Goal: Information Seeking & Learning: Check status

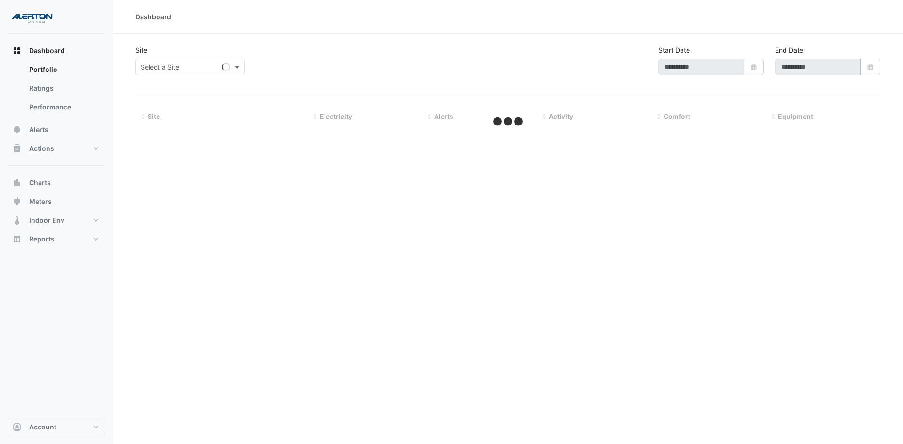
type input "**********"
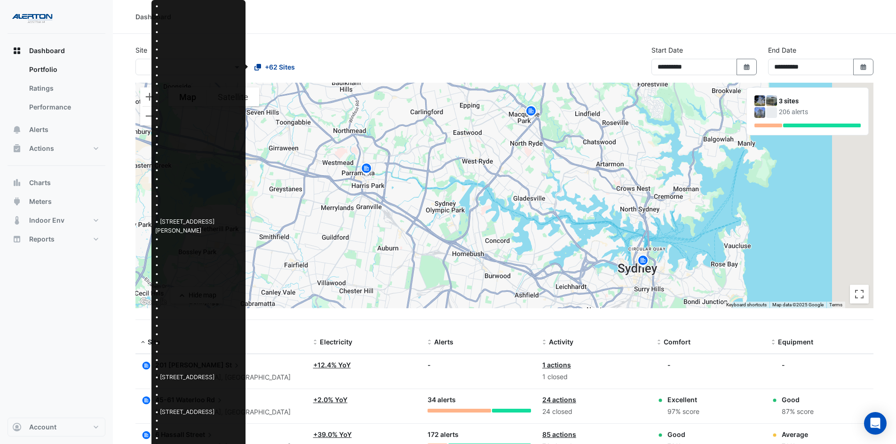
click at [279, 71] on span "+62 Sites" at bounding box center [280, 67] width 30 height 10
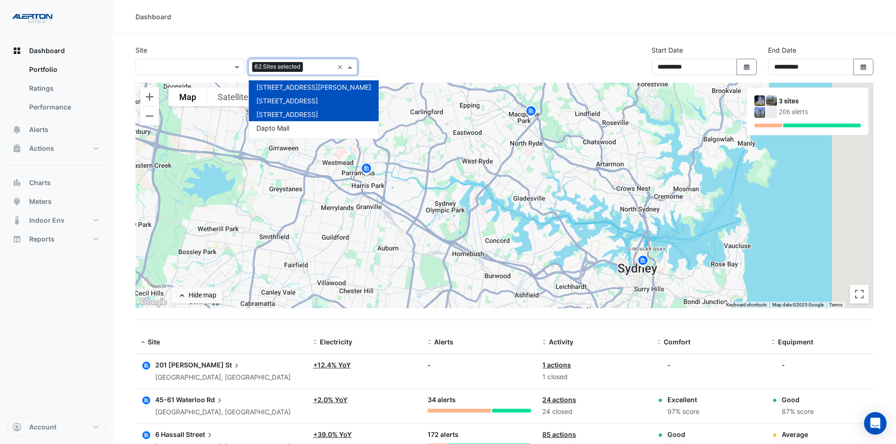
click at [283, 113] on span "[STREET_ADDRESS]" at bounding box center [287, 114] width 62 height 8
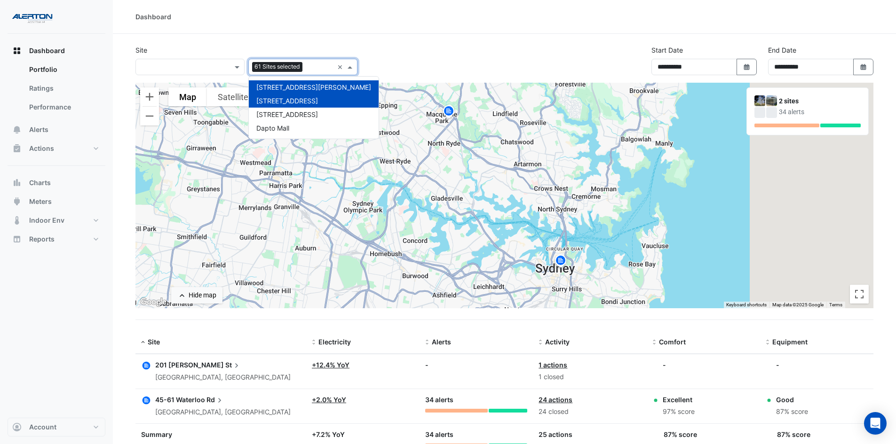
click at [283, 88] on span "[STREET_ADDRESS][PERSON_NAME]" at bounding box center [313, 87] width 115 height 8
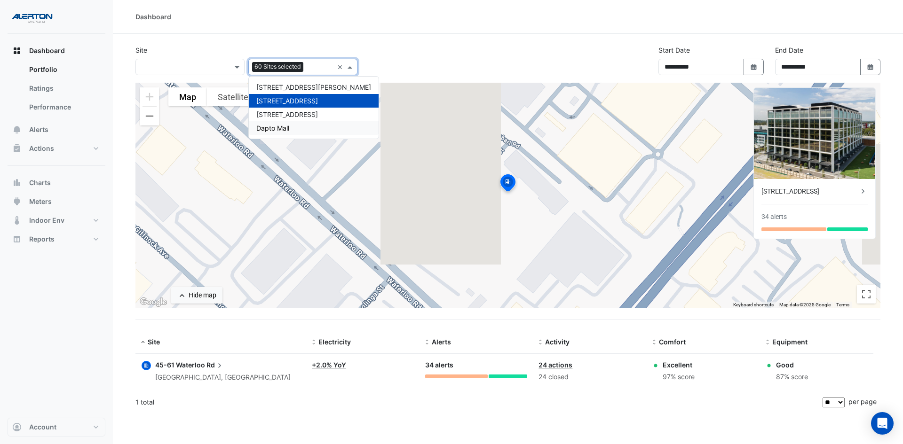
click at [217, 362] on icon at bounding box center [219, 365] width 9 height 9
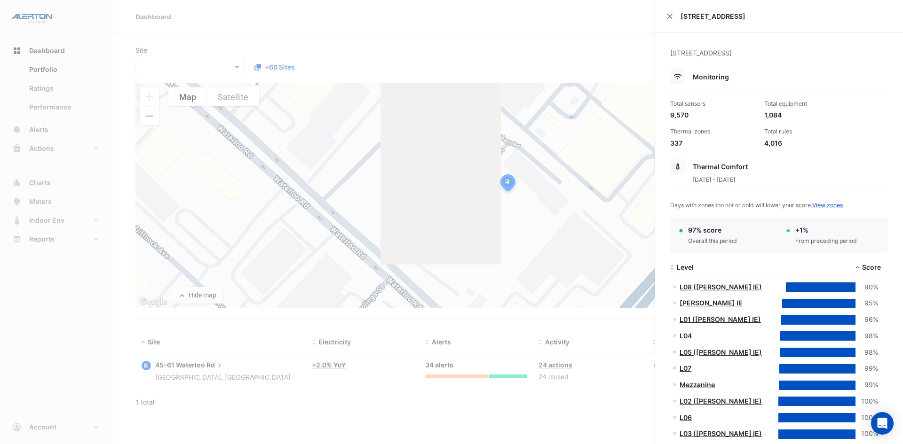
click at [59, 375] on ngb-offcanvas-backdrop at bounding box center [451, 222] width 903 height 444
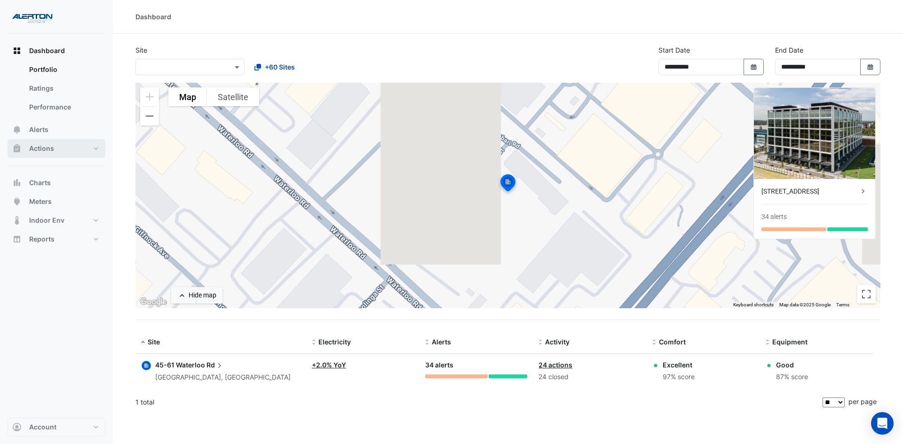
click at [46, 148] on span "Actions" at bounding box center [41, 148] width 25 height 9
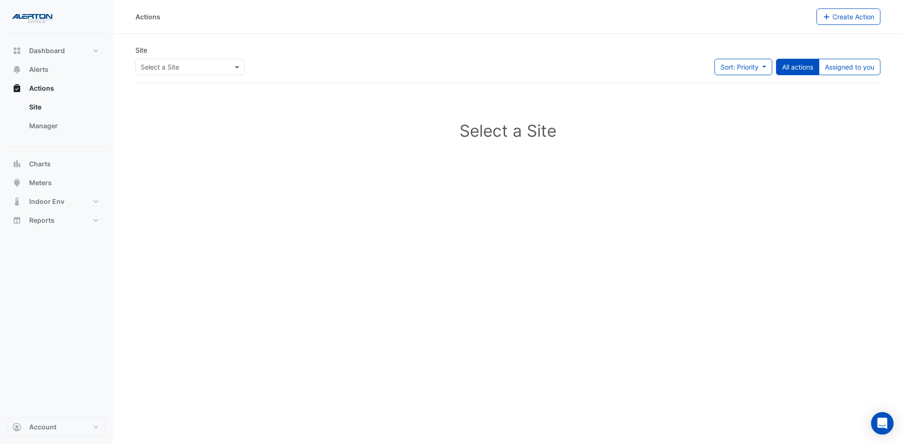
click at [201, 64] on input "text" at bounding box center [181, 68] width 80 height 10
click at [184, 99] on span "[STREET_ADDRESS]" at bounding box center [174, 101] width 62 height 8
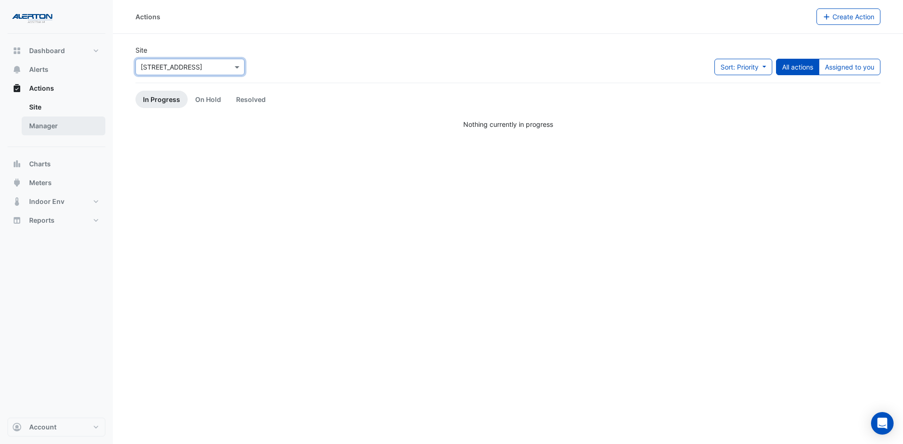
click at [50, 130] on link "Manager" at bounding box center [64, 126] width 84 height 19
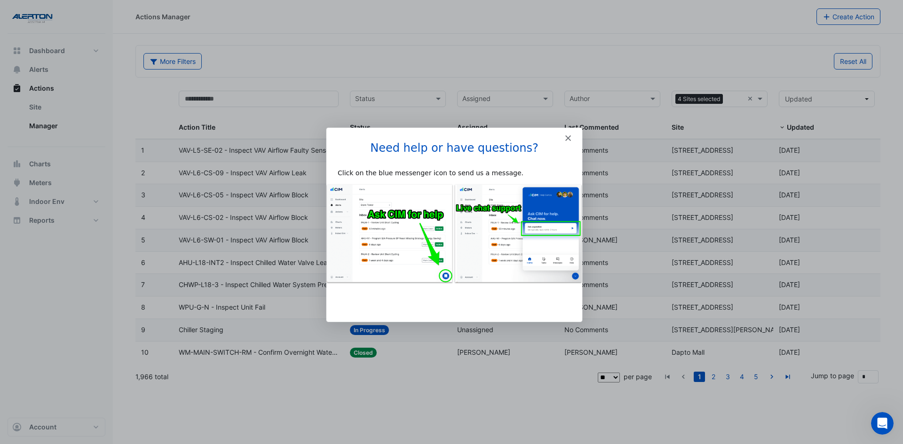
click at [565, 136] on icon "Close" at bounding box center [568, 138] width 6 height 6
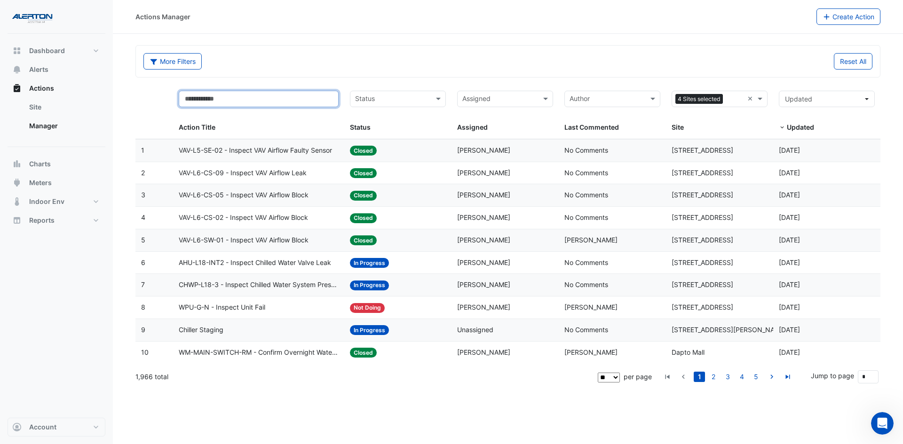
click at [314, 102] on input "text" at bounding box center [259, 99] width 160 height 16
click at [371, 50] on div "More Filters Reset All" at bounding box center [508, 62] width 744 height 32
click at [738, 99] on input "text" at bounding box center [734, 100] width 17 height 11
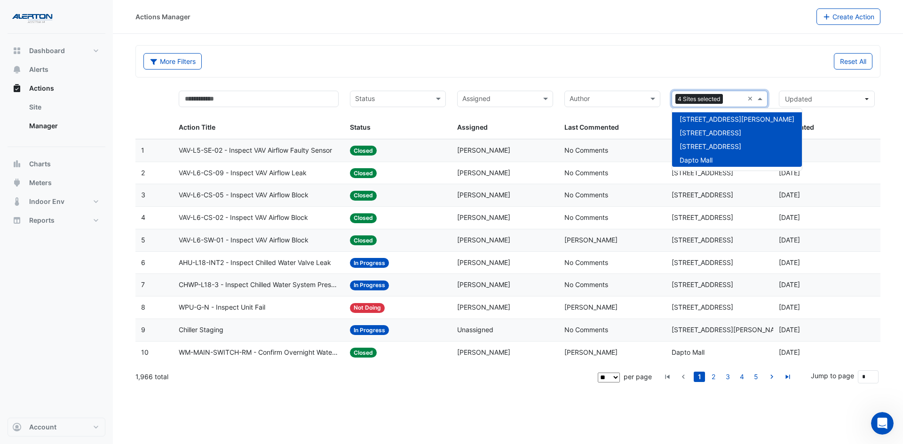
click at [711, 118] on span "[STREET_ADDRESS][PERSON_NAME]" at bounding box center [736, 119] width 115 height 8
click at [712, 142] on div "[STREET_ADDRESS]" at bounding box center [737, 147] width 130 height 14
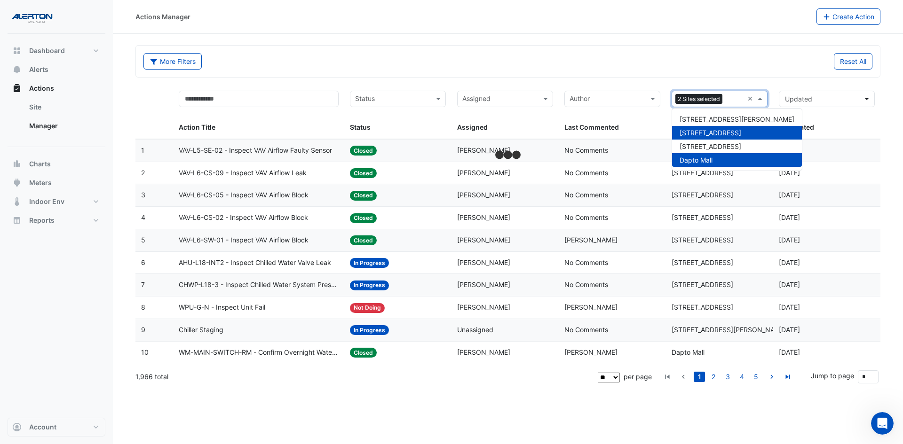
click at [712, 157] on span "Dapto Mall" at bounding box center [695, 160] width 33 height 8
click at [222, 150] on span "VAV-L5-SE-02 - Inspect VAV Airflow Faulty Sensor" at bounding box center [255, 150] width 153 height 11
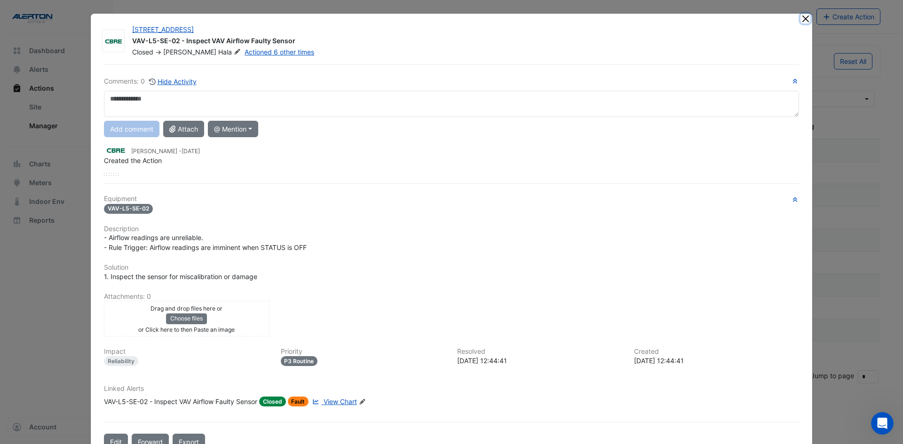
click at [801, 21] on button "Close" at bounding box center [805, 19] width 10 height 10
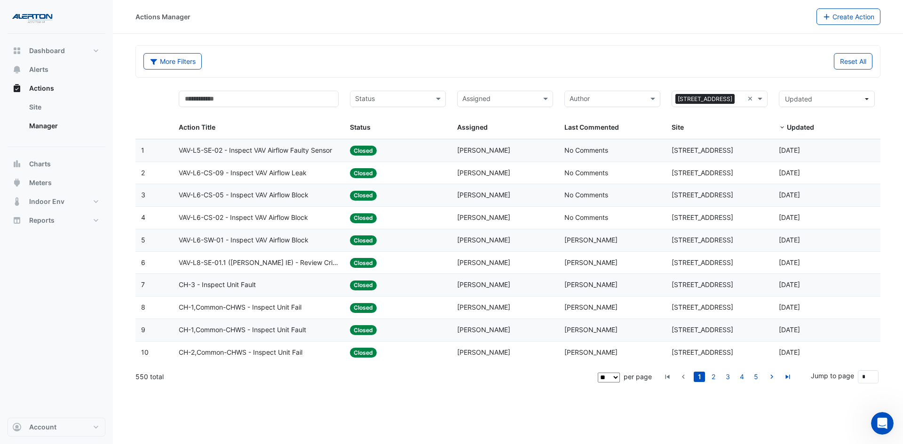
click at [418, 266] on div "Status: Closed" at bounding box center [398, 263] width 96 height 11
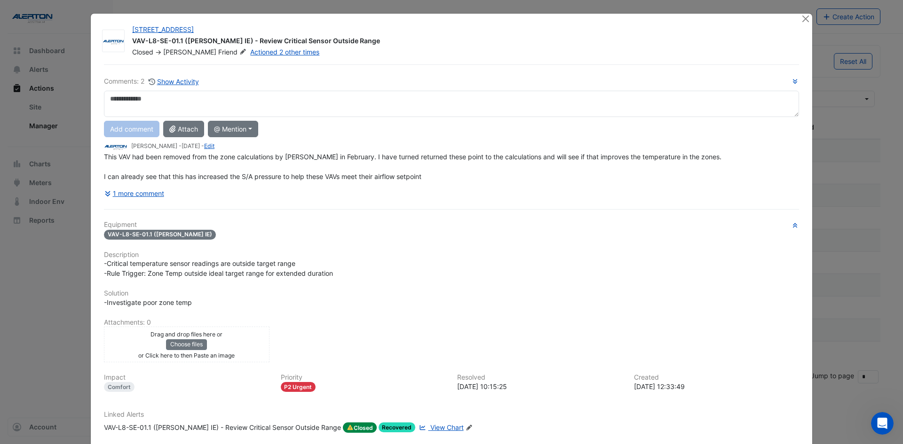
click at [168, 196] on div "1 more comment" at bounding box center [451, 193] width 695 height 16
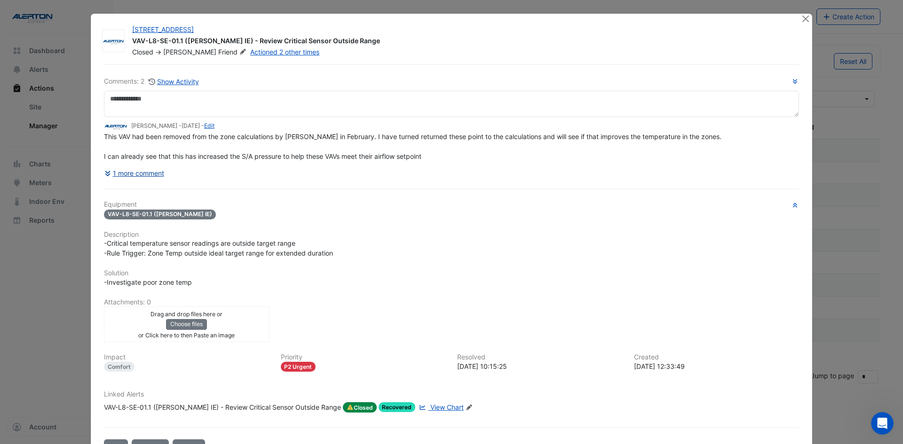
click at [134, 181] on button "1 more comment" at bounding box center [134, 173] width 61 height 16
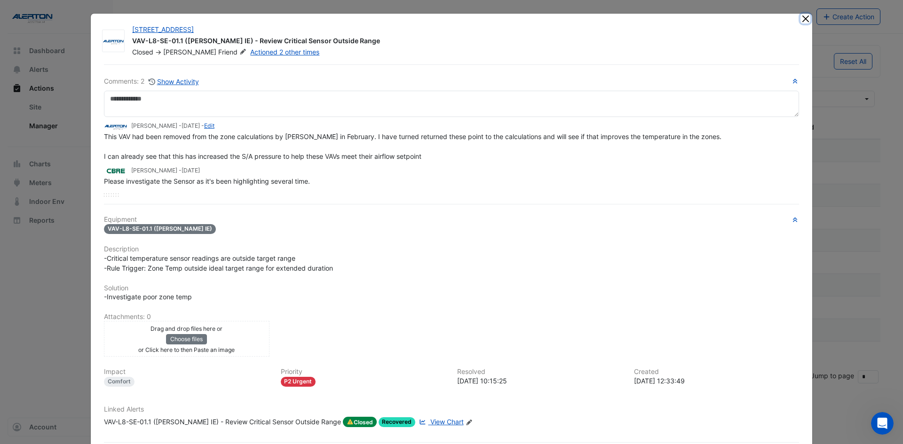
click at [806, 16] on button "Close" at bounding box center [805, 19] width 10 height 10
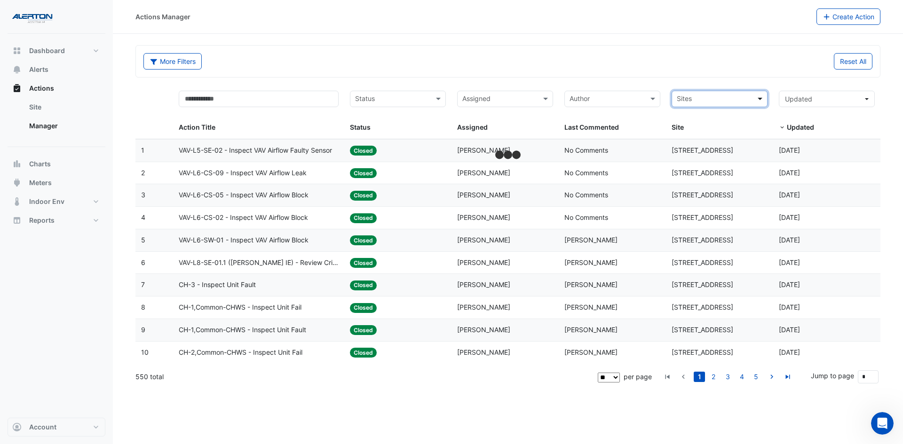
click at [762, 101] on span at bounding box center [761, 99] width 12 height 11
click at [701, 158] on span "Dapto Mall" at bounding box center [695, 160] width 33 height 8
